Goal: Find specific fact: Find specific page/section

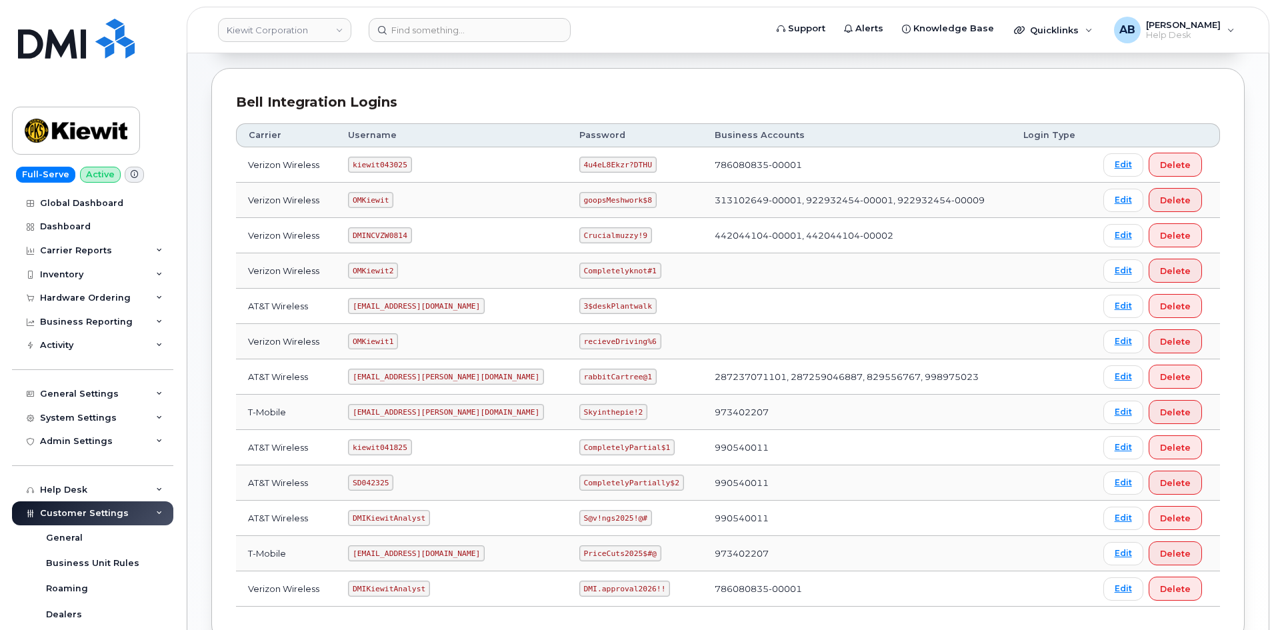
scroll to position [133, 0]
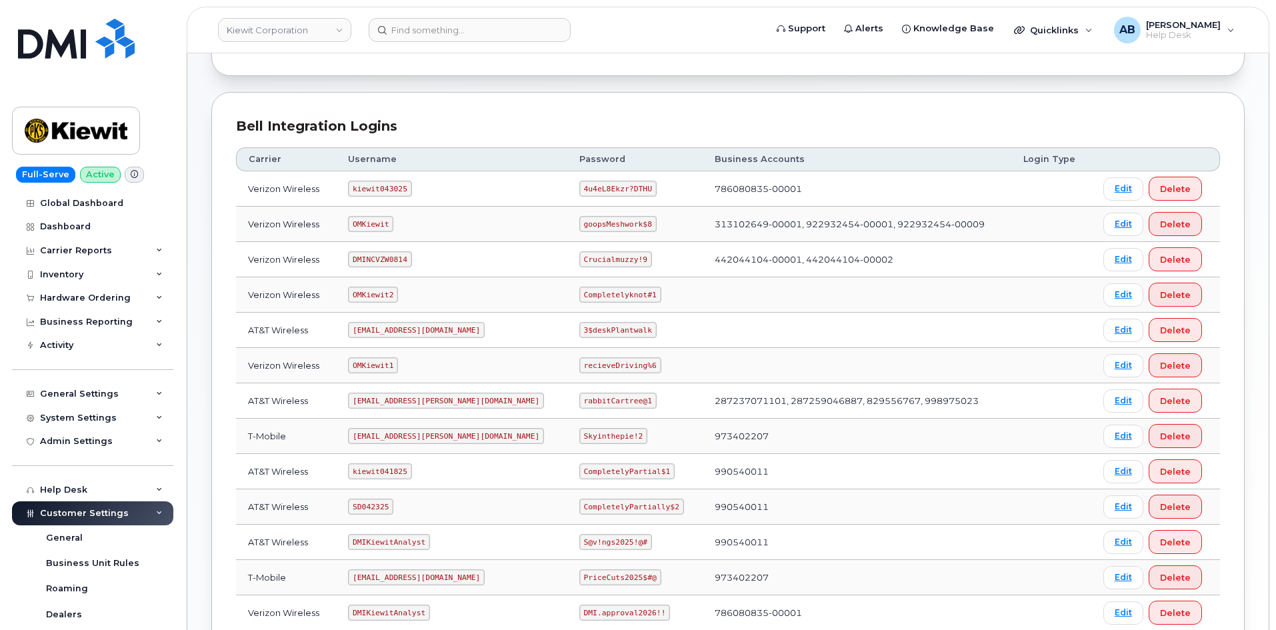
click at [377, 184] on code "kiewit043025" at bounding box center [379, 189] width 63 height 16
copy code "kiewit043025"
click at [579, 190] on code "4u4eL8Ekzr?DTHU" at bounding box center [617, 189] width 77 height 16
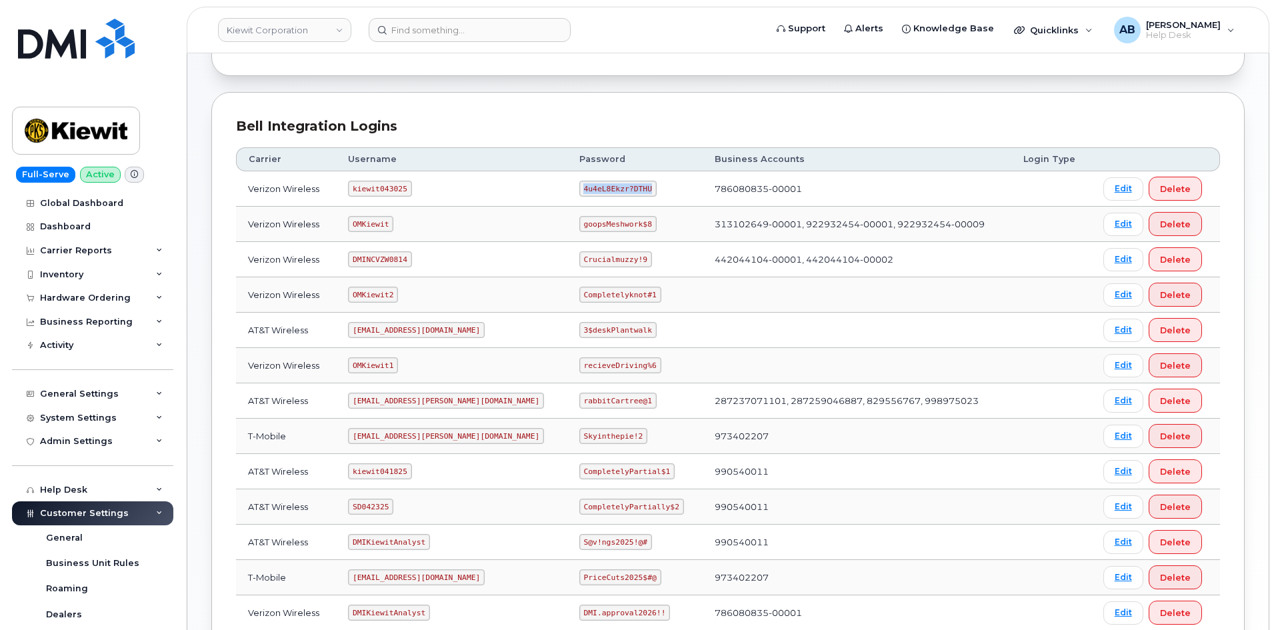
click at [579, 190] on code "4u4eL8Ekzr?DTHU" at bounding box center [617, 189] width 77 height 16
copy code "4u4eL8Ekzr?DTHU"
